Goal: Check status: Check status

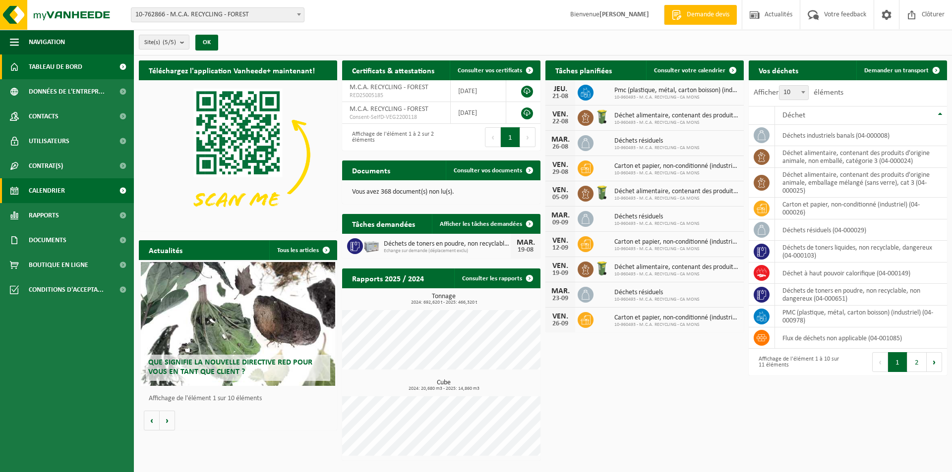
click at [69, 190] on link "Calendrier" at bounding box center [67, 190] width 134 height 25
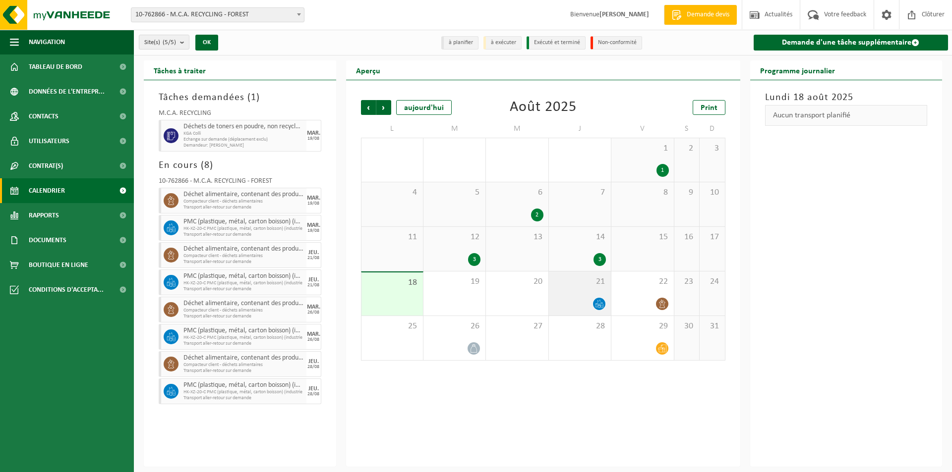
click at [603, 305] on icon at bounding box center [602, 305] width 2 height 4
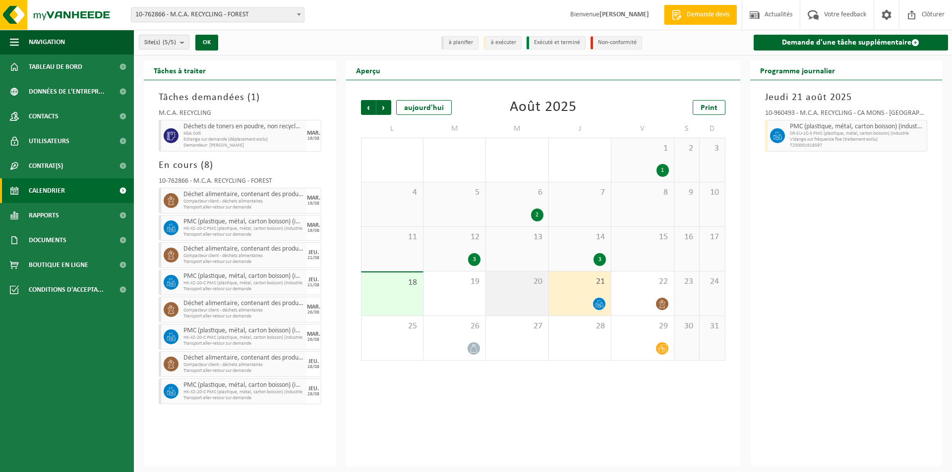
click at [488, 302] on div "20" at bounding box center [517, 294] width 62 height 44
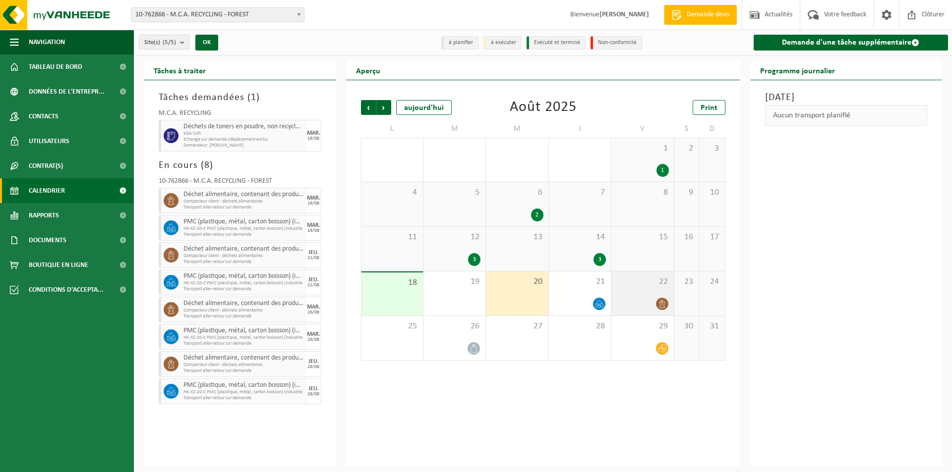
click at [643, 307] on div at bounding box center [642, 303] width 52 height 13
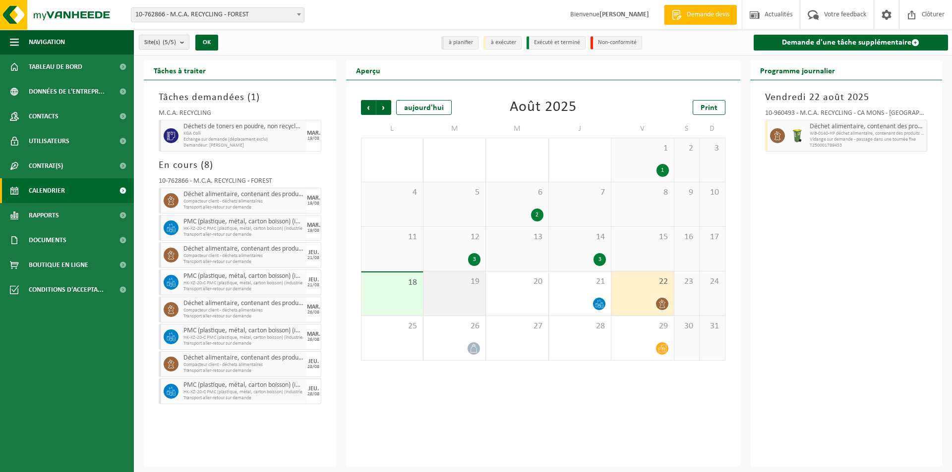
click at [465, 314] on div "19" at bounding box center [454, 294] width 62 height 44
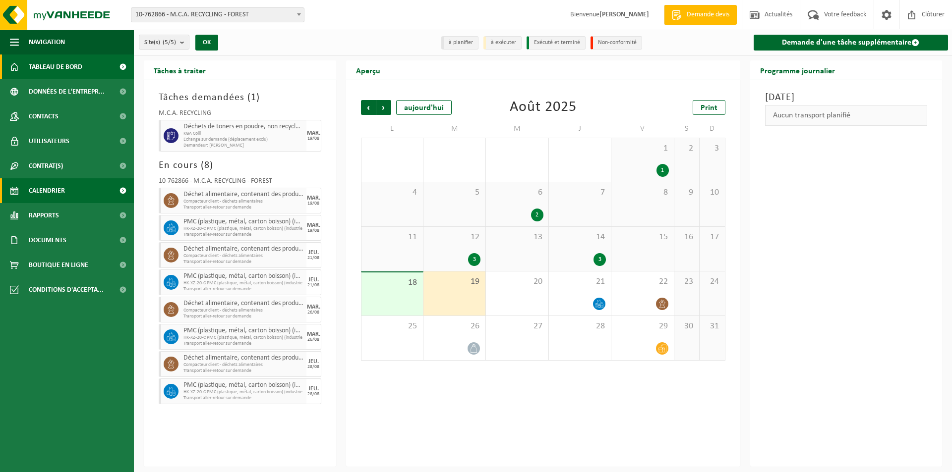
click at [68, 65] on span "Tableau de bord" at bounding box center [56, 67] width 54 height 25
